Goal: Task Accomplishment & Management: Use online tool/utility

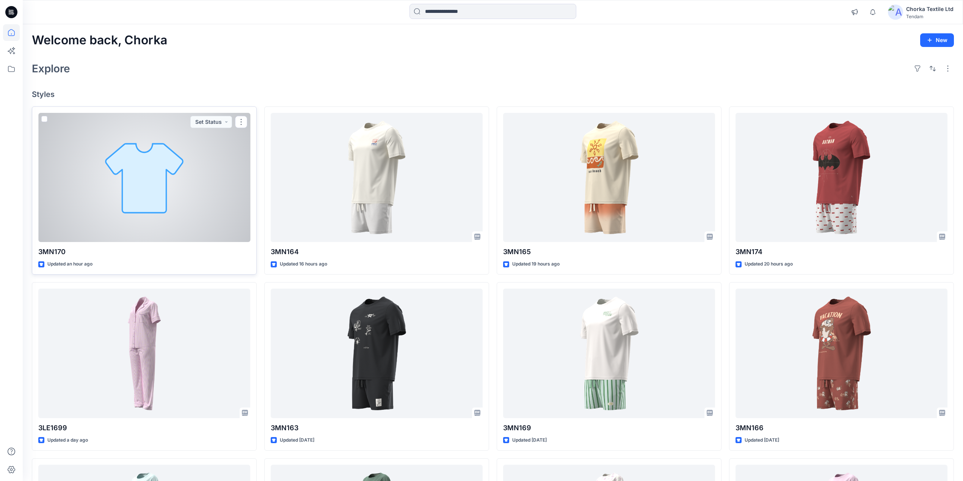
click at [197, 181] on div at bounding box center [144, 178] width 212 height 130
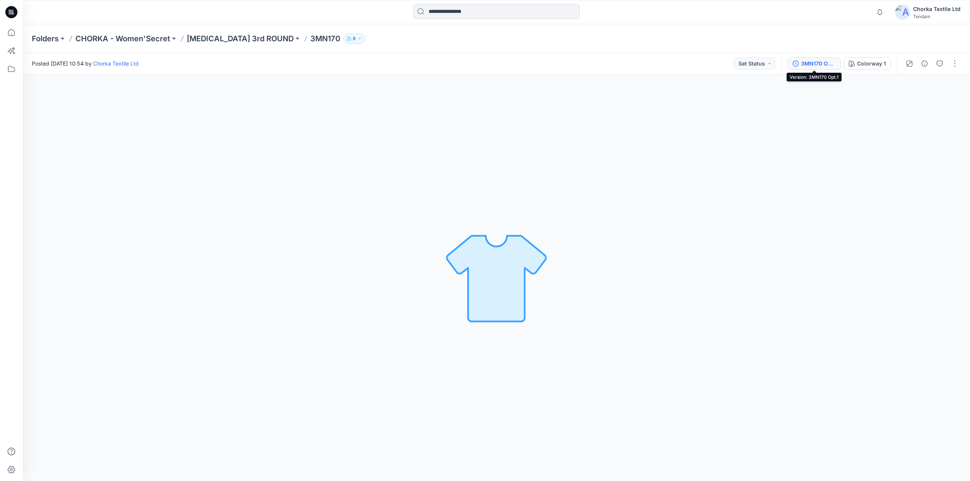
click at [821, 61] on div "3MN170 Opt.1" at bounding box center [818, 63] width 35 height 8
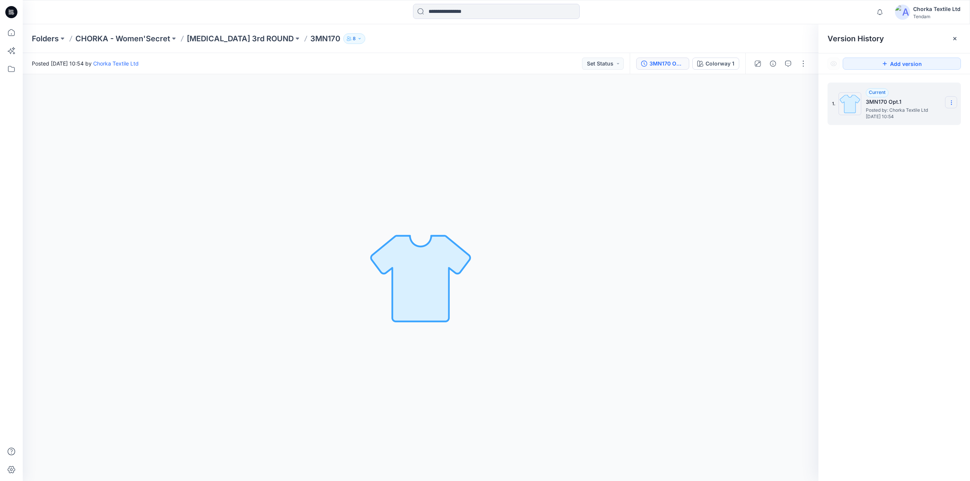
click at [952, 102] on icon at bounding box center [952, 103] width 6 height 6
click at [742, 163] on div "Colorway 1 Loading... Material Properties Loading..." at bounding box center [421, 277] width 796 height 407
click at [953, 104] on icon at bounding box center [952, 103] width 6 height 6
click at [742, 169] on div "Colorway 1 Loading... Material Properties Loading..." at bounding box center [421, 277] width 796 height 407
click at [672, 61] on div "3MN170 Opt.1" at bounding box center [667, 63] width 35 height 8
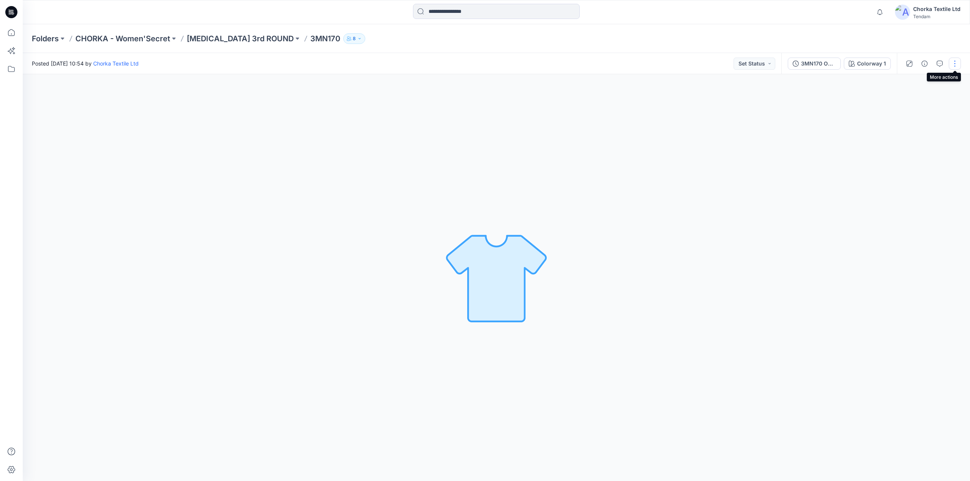
click at [952, 64] on button "button" at bounding box center [955, 64] width 12 height 12
click at [911, 102] on p "Edit" at bounding box center [906, 103] width 9 height 8
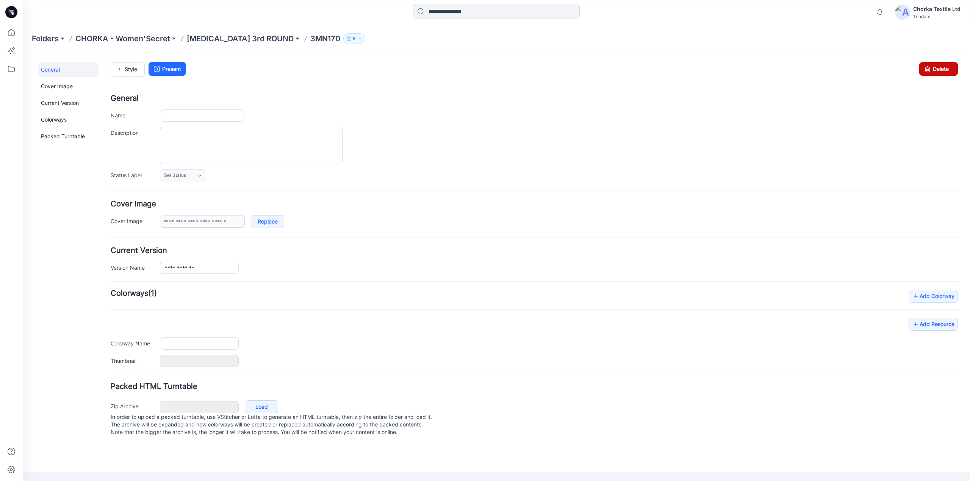
type input "******"
type input "**********"
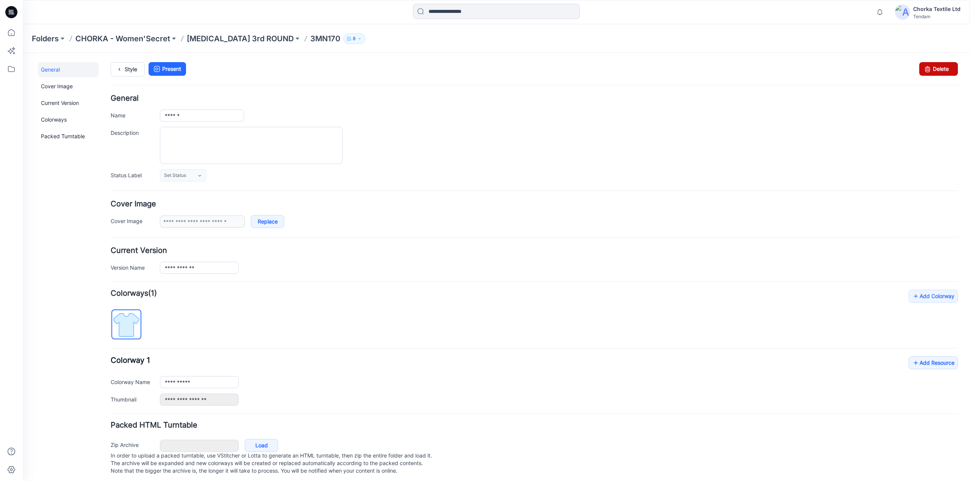
drag, startPoint x: 943, startPoint y: 67, endPoint x: 558, endPoint y: 105, distance: 386.5
click at [943, 67] on link "Delete" at bounding box center [938, 69] width 39 height 14
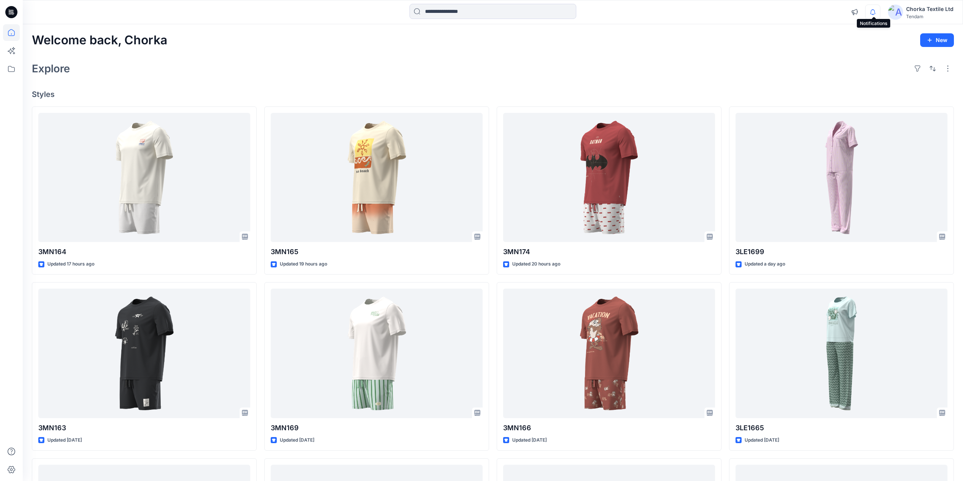
click at [873, 11] on icon "button" at bounding box center [872, 12] width 14 height 15
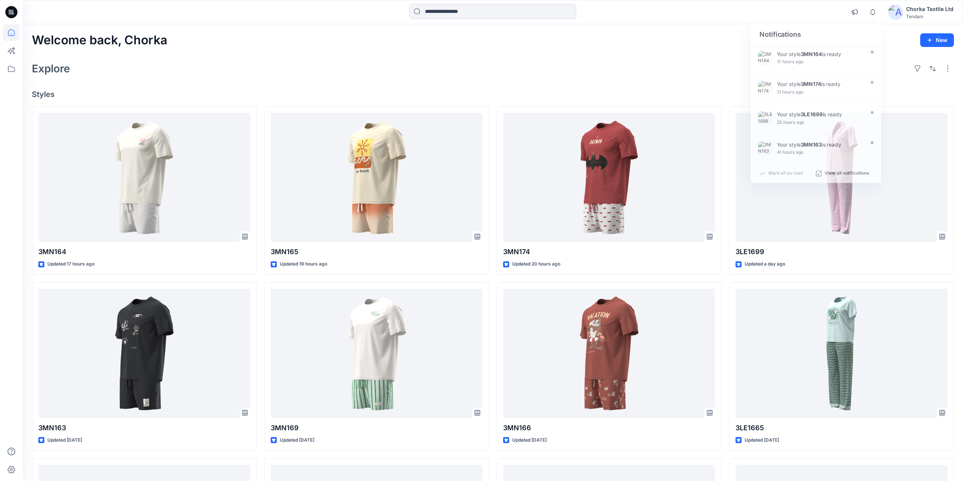
click at [678, 66] on div "Explore" at bounding box center [493, 68] width 922 height 18
